Goal: Find specific page/section

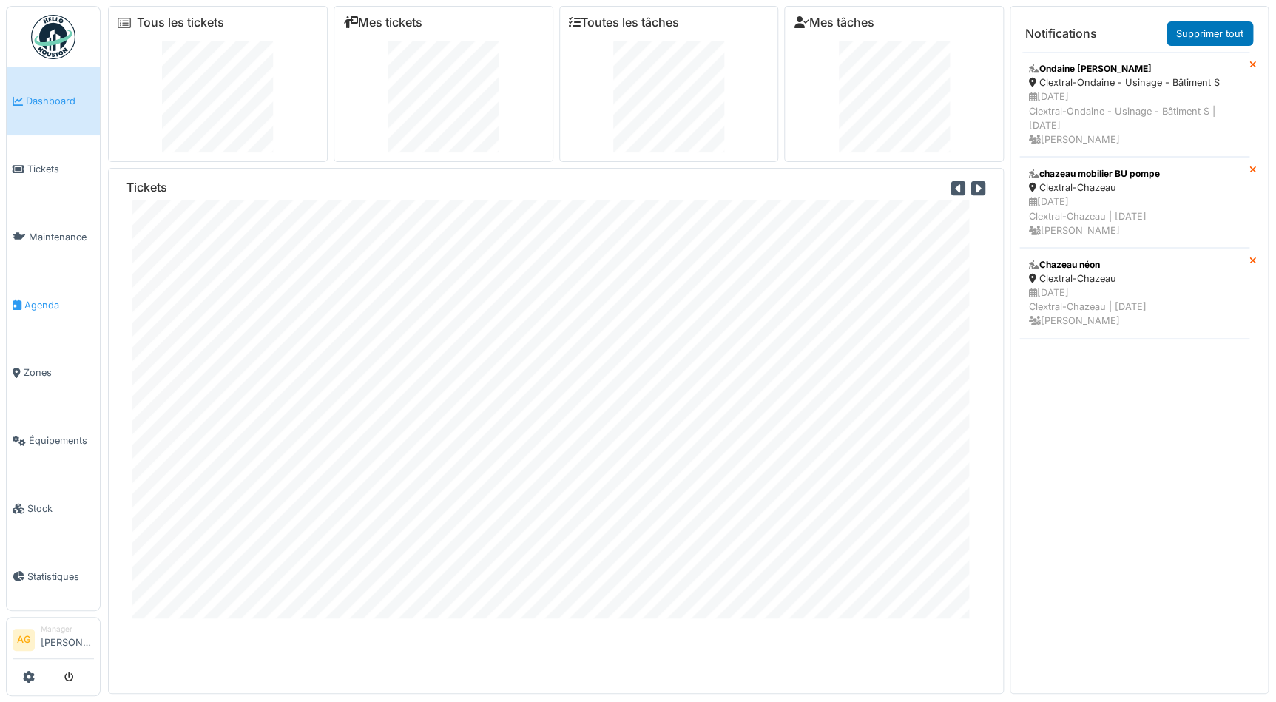
click at [36, 305] on span "Agenda" at bounding box center [59, 305] width 70 height 14
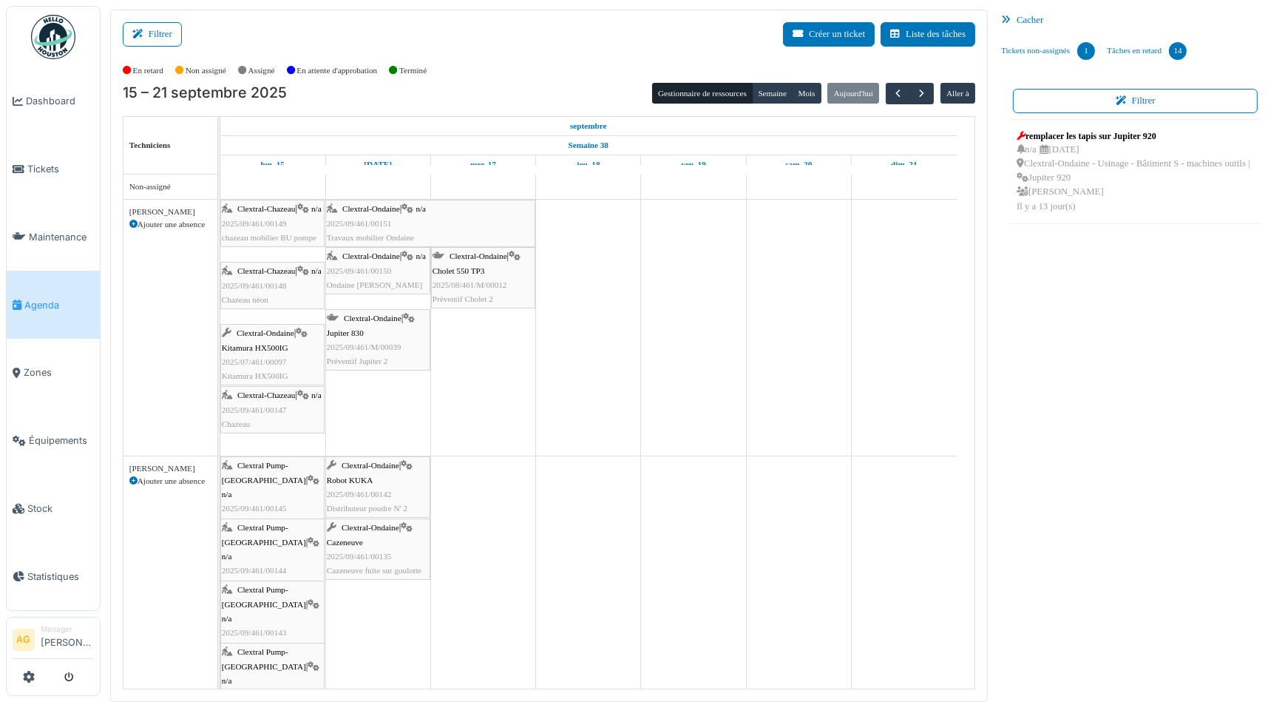
click at [277, 407] on div "Clextral-Chazeau | n/a 2025/09/461/00147 Chazeau" at bounding box center [272, 409] width 101 height 43
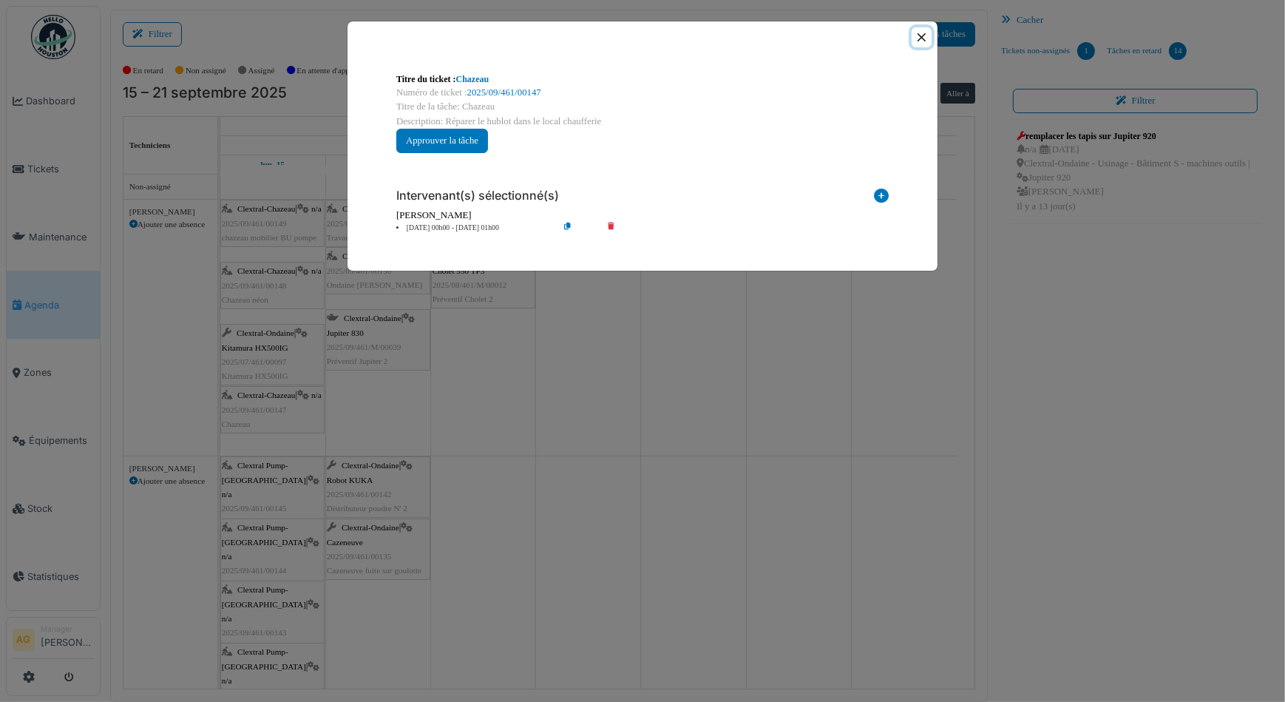
click at [919, 35] on button "Close" at bounding box center [922, 37] width 20 height 20
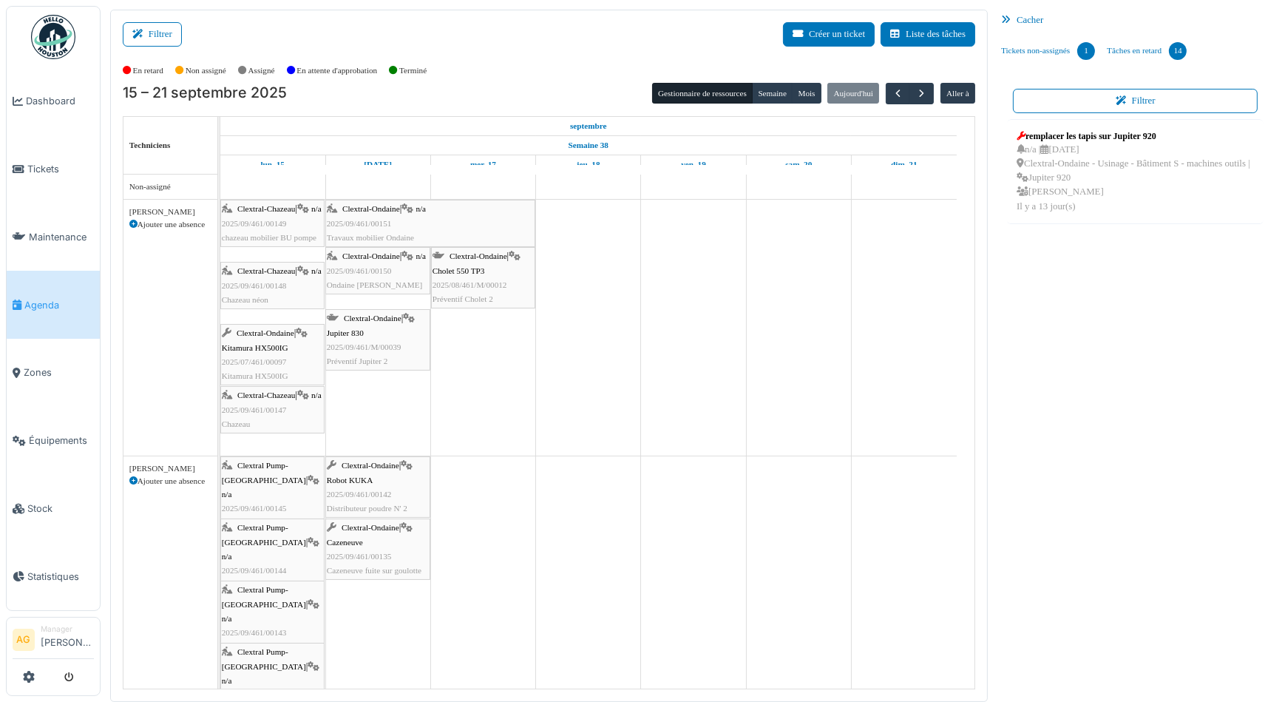
click at [266, 226] on div "Clextral-Chazeau | n/a 2025/09/461/00149 chazeau mobilier BU pompe" at bounding box center [272, 223] width 101 height 43
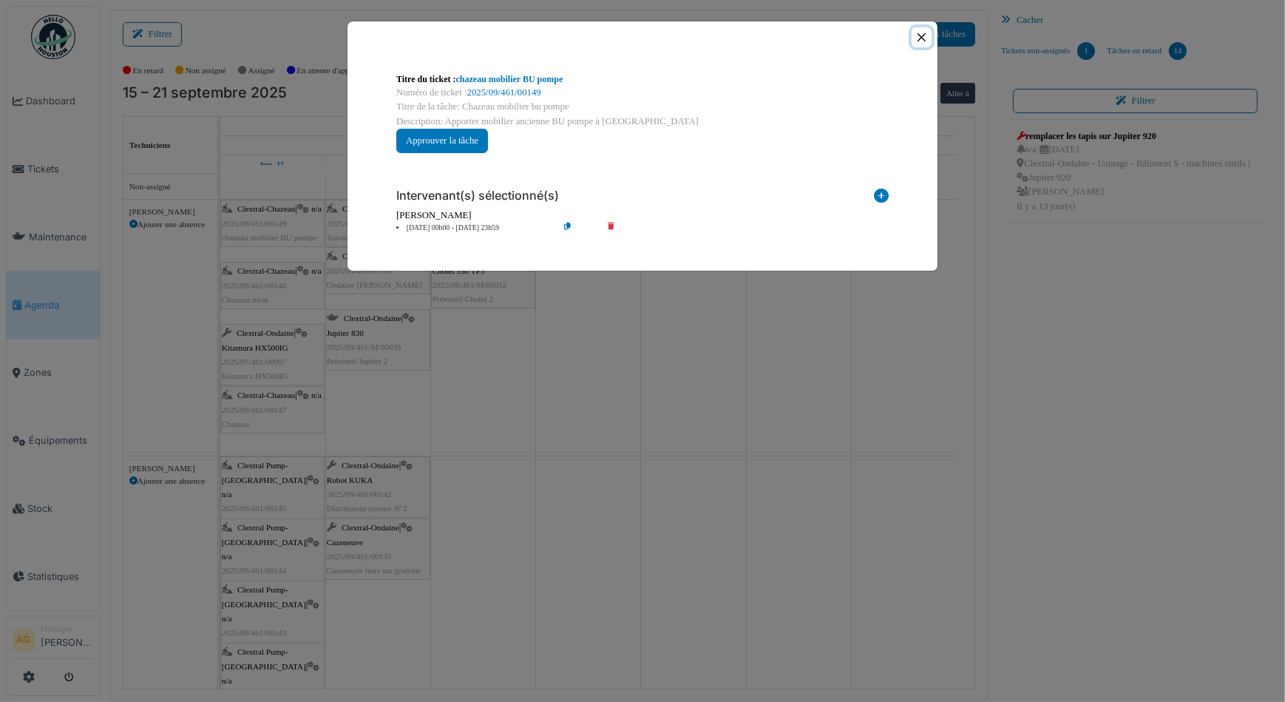
click at [922, 38] on button "Close" at bounding box center [922, 37] width 20 height 20
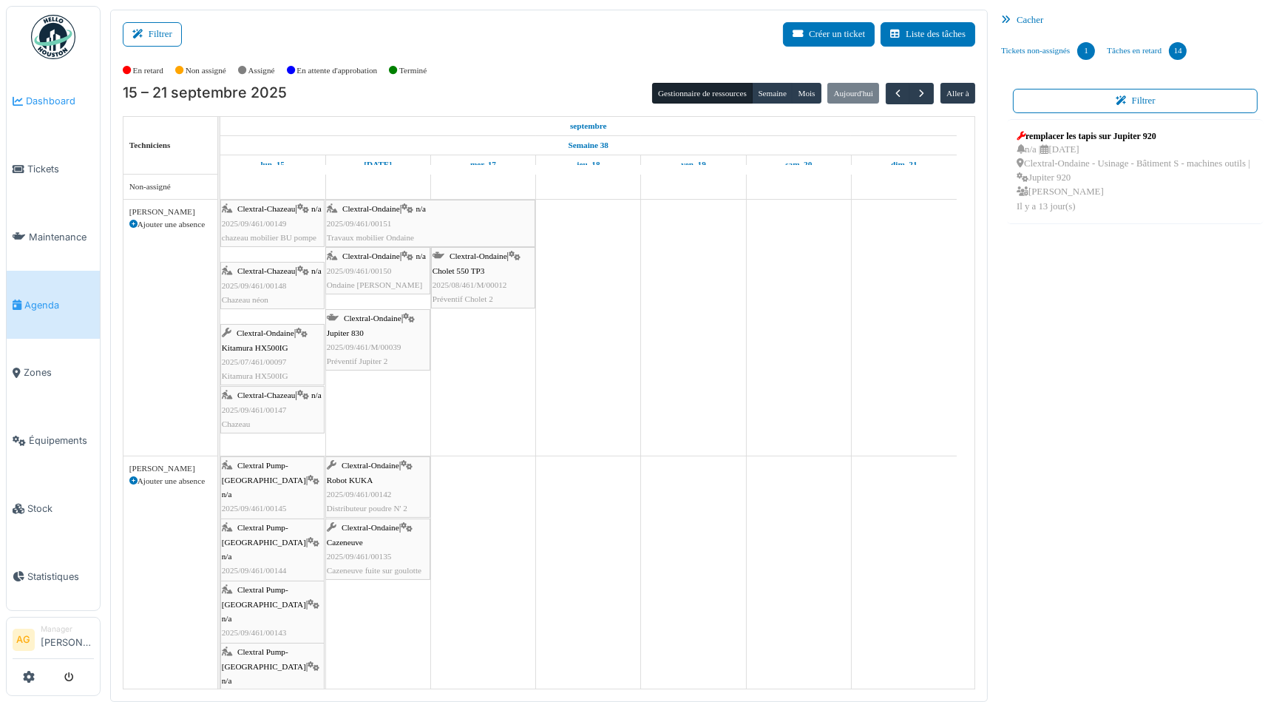
click at [52, 99] on span "Dashboard" at bounding box center [60, 101] width 68 height 14
